Goal: Find contact information: Find contact information

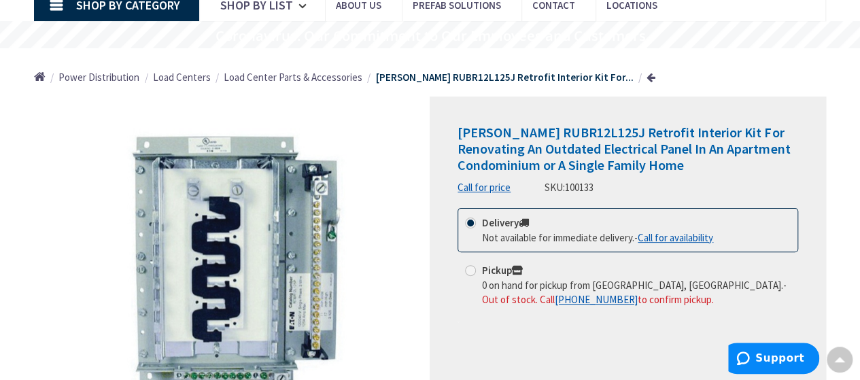
scroll to position [103, 0]
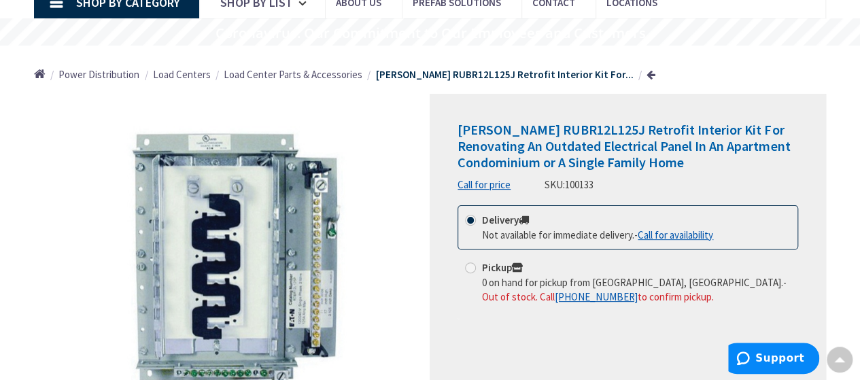
click at [683, 236] on link "Call for availability" at bounding box center [675, 235] width 75 height 14
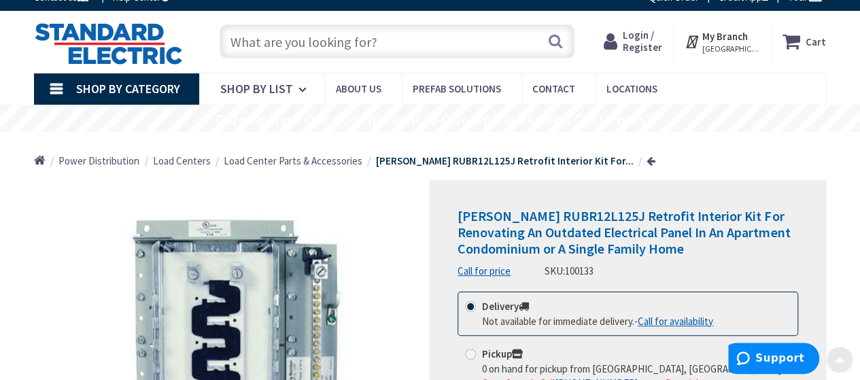
scroll to position [12, 0]
